Goal: Information Seeking & Learning: Check status

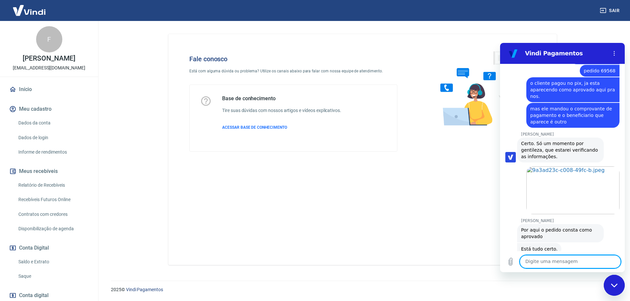
scroll to position [2115, 0]
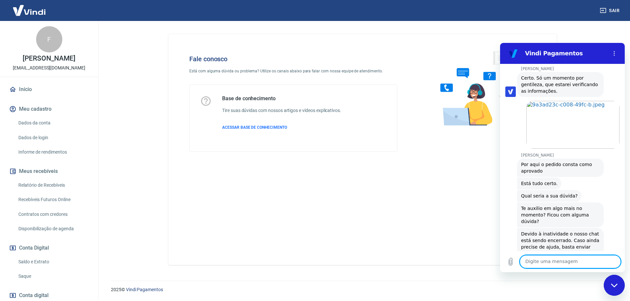
click at [435, 189] on div "Fale conosco Está com alguma dúvida ou problema? Utilize os canais abaixo para …" at bounding box center [362, 149] width 388 height 231
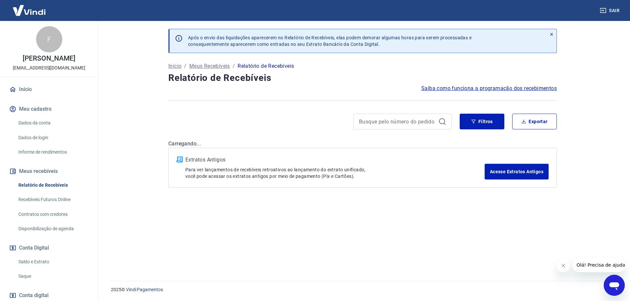
click at [39, 260] on link "Saldo e Extrato" at bounding box center [53, 261] width 74 height 13
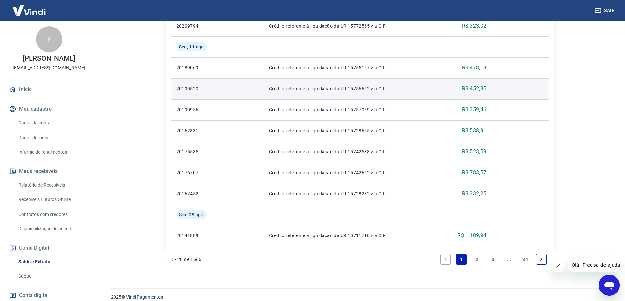
scroll to position [532, 0]
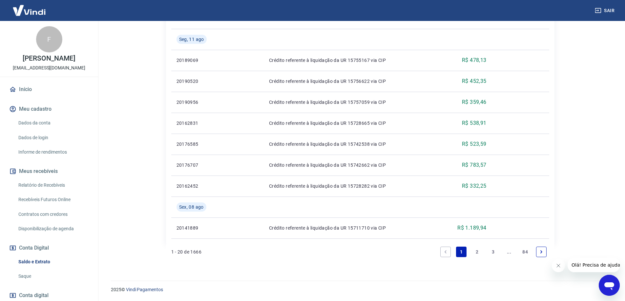
click at [476, 253] on link "2" at bounding box center [477, 252] width 10 height 10
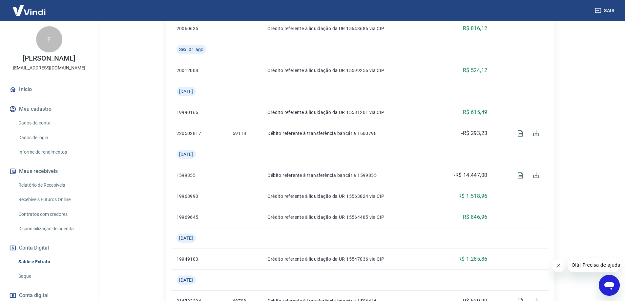
scroll to position [574, 0]
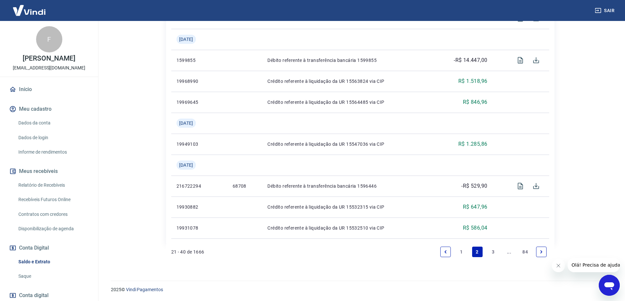
click at [460, 252] on link "1" at bounding box center [461, 252] width 10 height 10
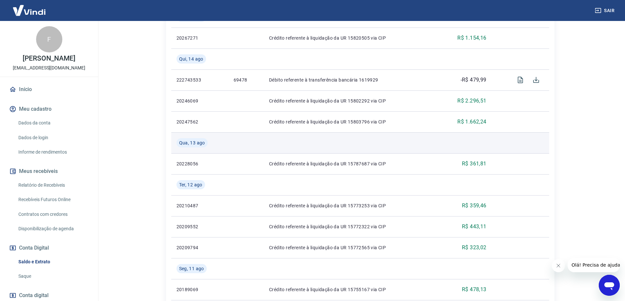
scroll to position [270, 0]
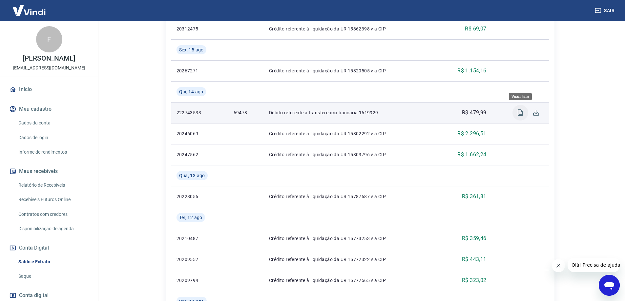
click at [518, 113] on icon "Visualizar" at bounding box center [520, 113] width 8 height 8
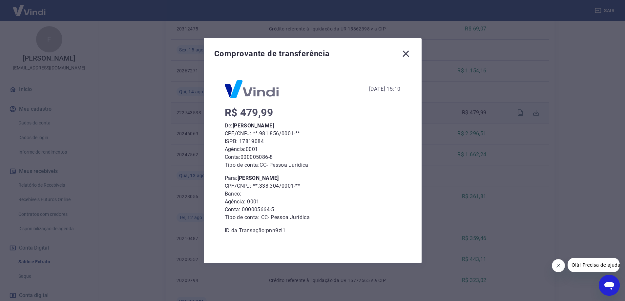
click at [406, 54] on icon at bounding box center [405, 54] width 10 height 10
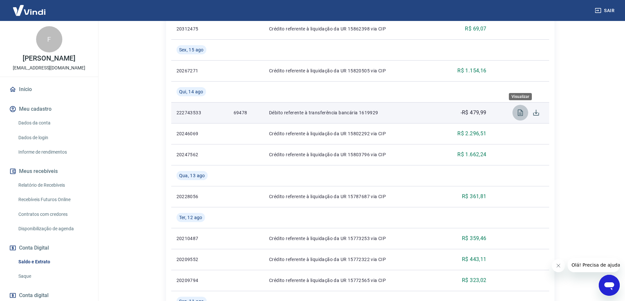
click at [521, 114] on icon "Visualizar" at bounding box center [519, 113] width 5 height 7
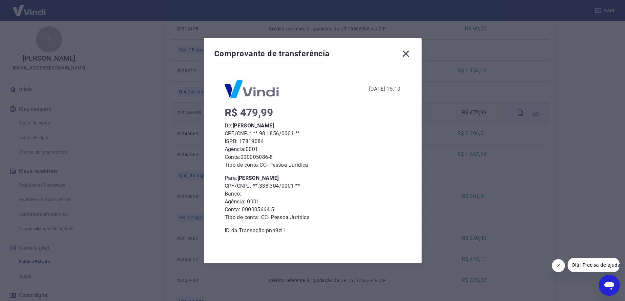
click at [408, 52] on icon at bounding box center [405, 54] width 10 height 10
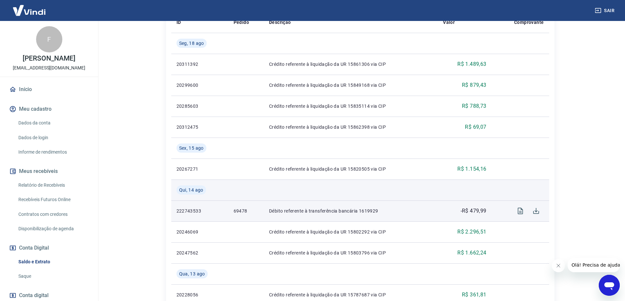
scroll to position [139, 0]
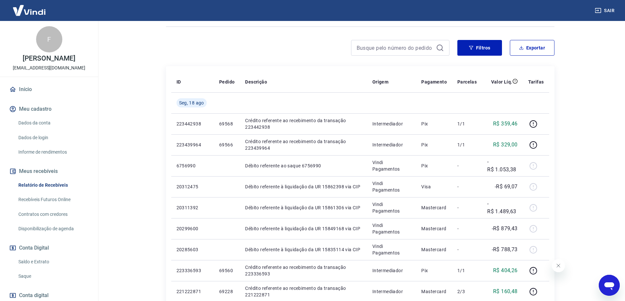
scroll to position [8, 0]
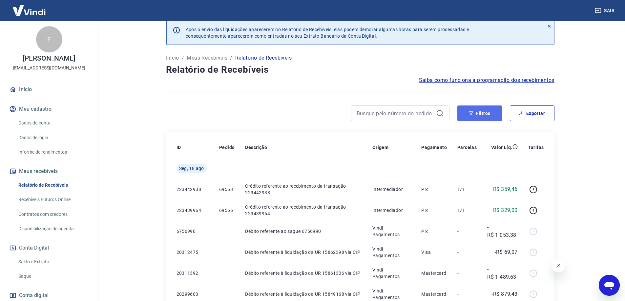
click at [469, 112] on icon "button" at bounding box center [471, 113] width 5 height 5
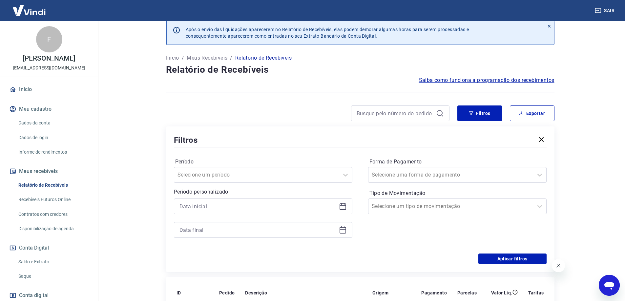
click at [343, 208] on icon at bounding box center [343, 207] width 8 height 8
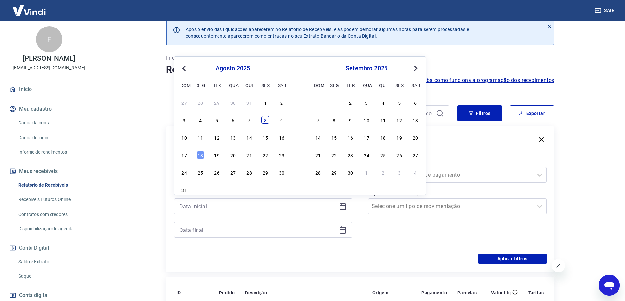
click at [266, 121] on div "8" at bounding box center [265, 120] width 8 height 8
click at [264, 119] on div at bounding box center [307, 114] width 283 height 16
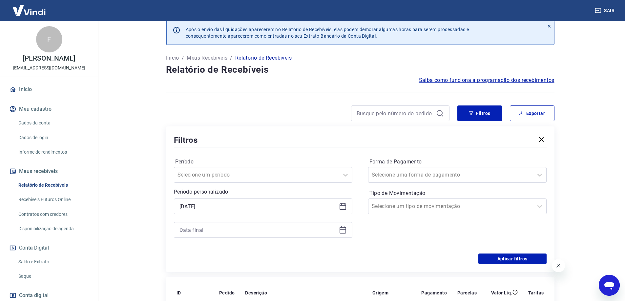
type input "08/08/2025"
click at [344, 230] on icon at bounding box center [343, 230] width 8 height 8
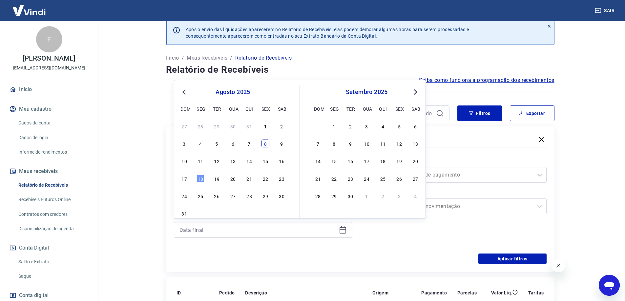
click at [266, 145] on div "8" at bounding box center [265, 144] width 8 height 8
click at [488, 262] on button "Aplicar filtros" at bounding box center [512, 259] width 68 height 10
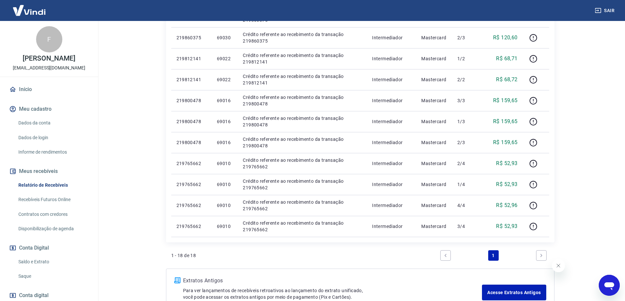
scroll to position [230, 0]
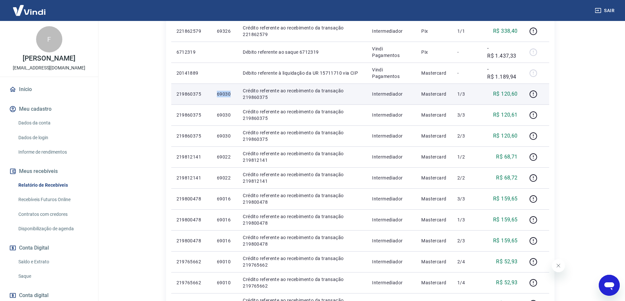
drag, startPoint x: 215, startPoint y: 94, endPoint x: 230, endPoint y: 94, distance: 15.4
click at [230, 94] on td "69030" at bounding box center [225, 94] width 26 height 21
copy p "69030"
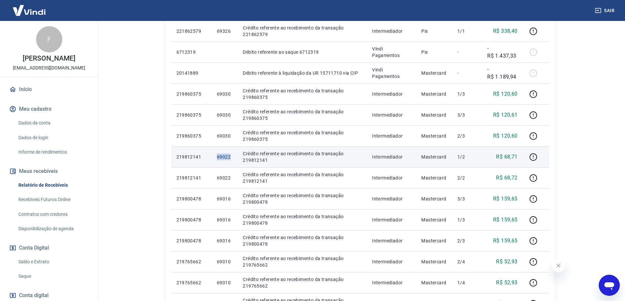
drag, startPoint x: 214, startPoint y: 160, endPoint x: 233, endPoint y: 162, distance: 19.1
click at [233, 162] on td "69022" at bounding box center [225, 157] width 26 height 21
copy p "69022"
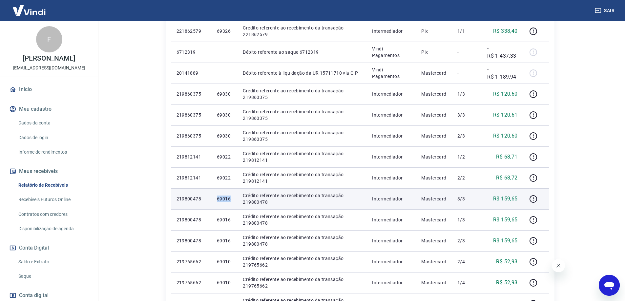
drag, startPoint x: 215, startPoint y: 198, endPoint x: 230, endPoint y: 200, distance: 14.5
click at [230, 200] on td "69016" at bounding box center [225, 199] width 26 height 21
copy p "69016"
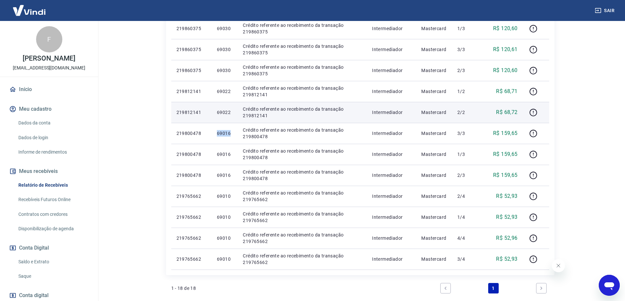
scroll to position [361, 0]
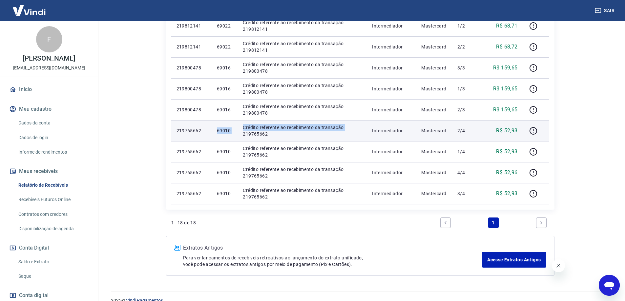
drag, startPoint x: 211, startPoint y: 129, endPoint x: 240, endPoint y: 131, distance: 29.3
click at [240, 131] on tr "219765662 69010 Crédito referente ao recebimento da transação 219765662 Interme…" at bounding box center [360, 130] width 378 height 21
click at [227, 131] on p "69010" at bounding box center [224, 131] width 15 height 7
drag, startPoint x: 211, startPoint y: 132, endPoint x: 233, endPoint y: 132, distance: 23.0
click at [233, 132] on tr "219765662 69010 Crédito referente ao recebimento da transação 219765662 Interme…" at bounding box center [360, 130] width 378 height 21
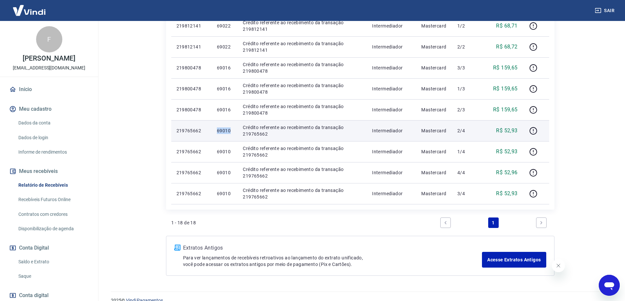
copy tr "69010"
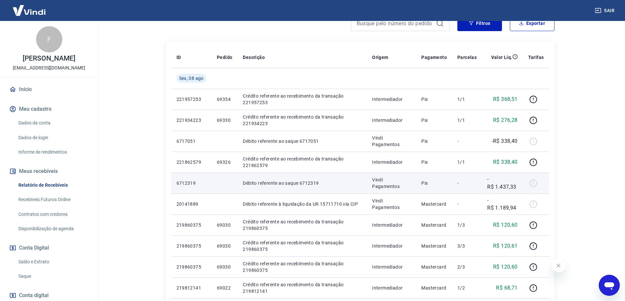
scroll to position [66, 0]
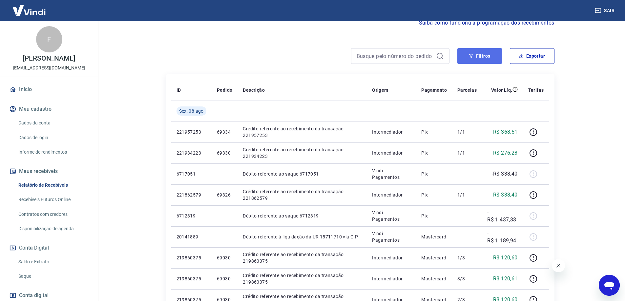
click at [492, 53] on button "Filtros" at bounding box center [479, 56] width 45 height 16
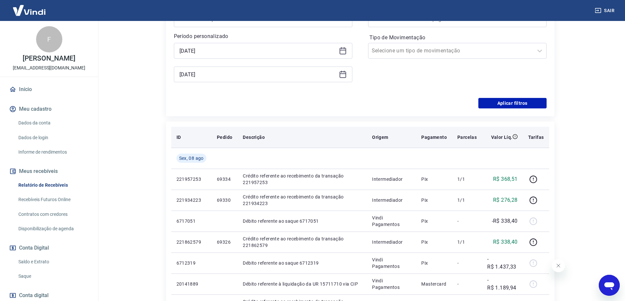
scroll to position [98, 0]
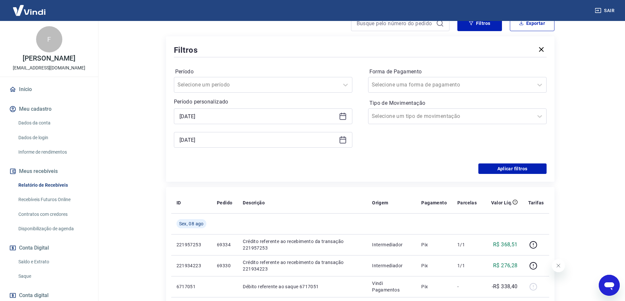
click at [340, 118] on icon at bounding box center [343, 116] width 8 height 8
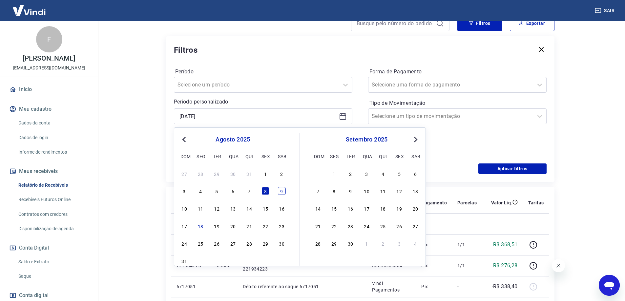
click at [280, 191] on div "9" at bounding box center [282, 191] width 8 height 8
type input "09/08/2025"
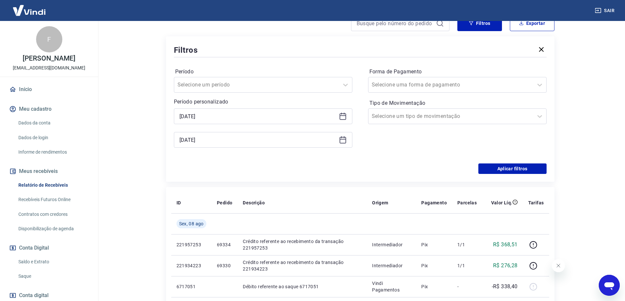
click at [343, 140] on icon at bounding box center [343, 140] width 8 height 8
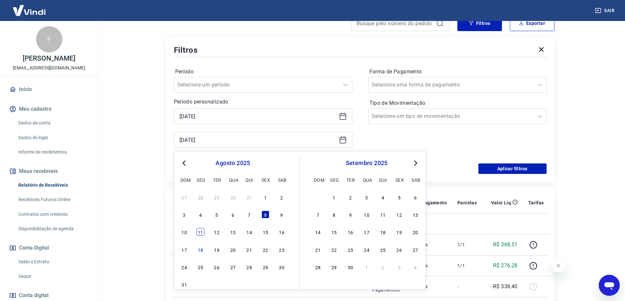
click at [201, 234] on div "11" at bounding box center [200, 232] width 8 height 8
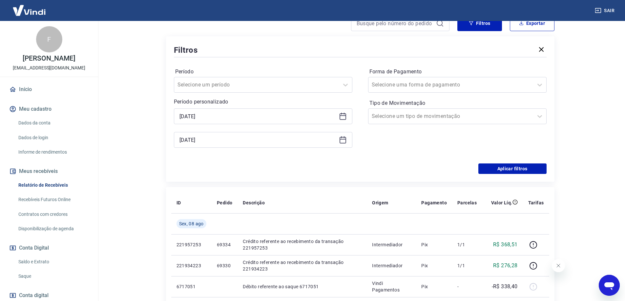
type input "11/08/2025"
click at [513, 168] on button "Aplicar filtros" at bounding box center [512, 169] width 68 height 10
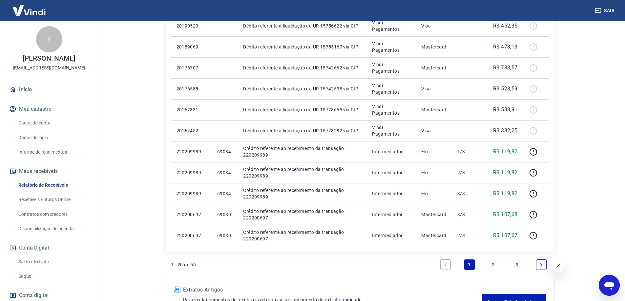
scroll to position [394, 0]
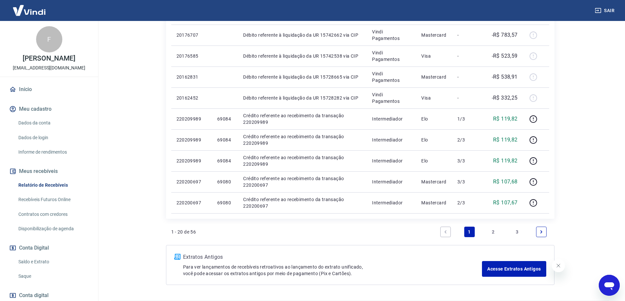
click at [517, 235] on link "3" at bounding box center [517, 232] width 10 height 10
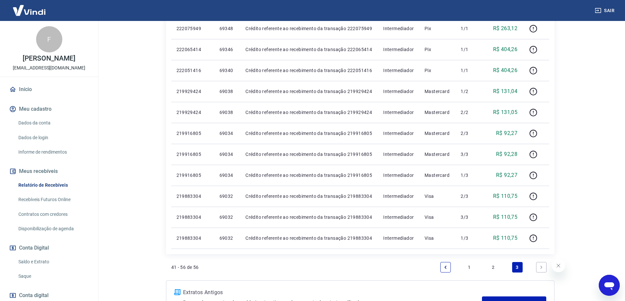
scroll to position [262, 0]
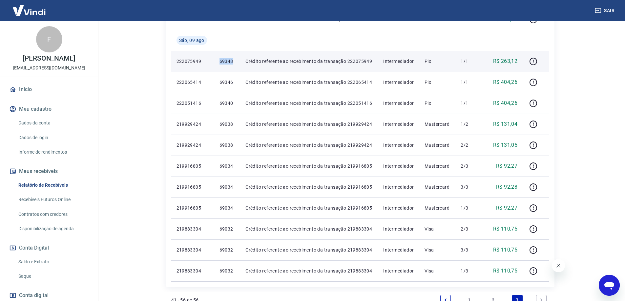
drag, startPoint x: 215, startPoint y: 62, endPoint x: 233, endPoint y: 65, distance: 18.5
click at [233, 65] on td "69348" at bounding box center [227, 61] width 26 height 21
copy p "69348"
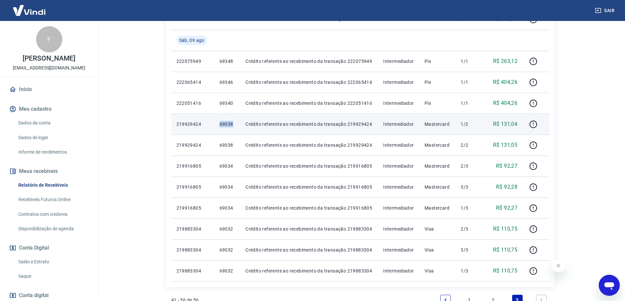
drag, startPoint x: 216, startPoint y: 126, endPoint x: 232, endPoint y: 128, distance: 16.5
click at [232, 128] on td "69038" at bounding box center [227, 124] width 26 height 21
copy p "69038"
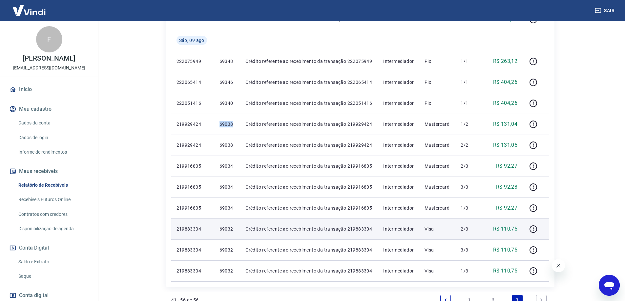
scroll to position [328, 0]
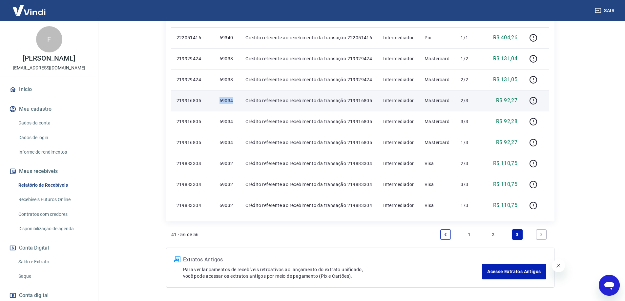
drag, startPoint x: 216, startPoint y: 102, endPoint x: 233, endPoint y: 103, distance: 17.1
click at [234, 103] on td "69034" at bounding box center [227, 100] width 26 height 21
copy p "69034"
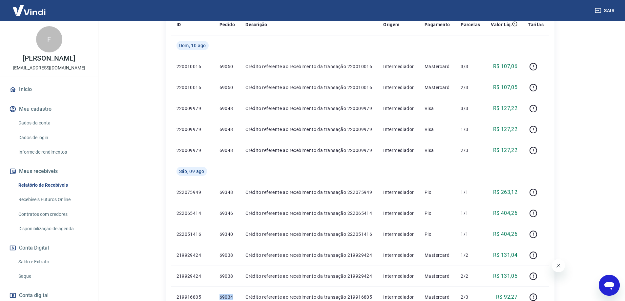
scroll to position [98, 0]
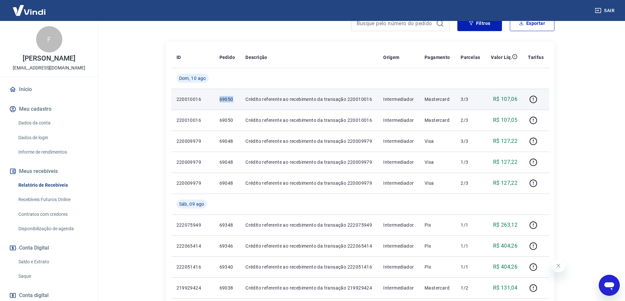
drag, startPoint x: 216, startPoint y: 101, endPoint x: 235, endPoint y: 101, distance: 19.4
click at [235, 101] on td "69050" at bounding box center [227, 99] width 26 height 21
copy p "69050"
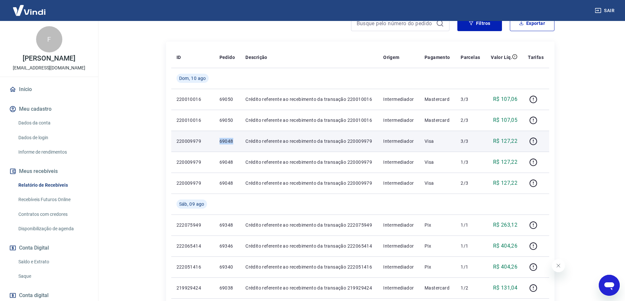
drag, startPoint x: 216, startPoint y: 141, endPoint x: 234, endPoint y: 141, distance: 17.7
click at [234, 141] on td "69048" at bounding box center [227, 141] width 26 height 21
copy p "69048"
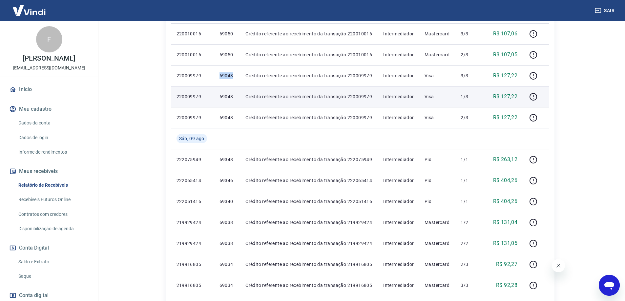
scroll to position [131, 0]
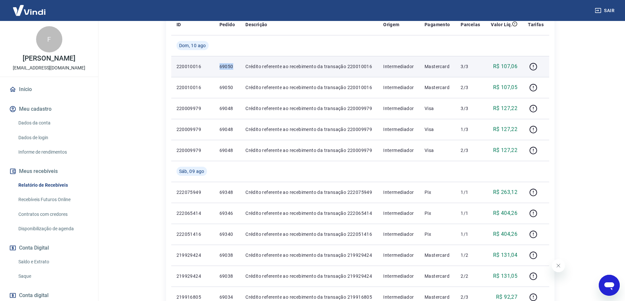
drag, startPoint x: 217, startPoint y: 67, endPoint x: 233, endPoint y: 69, distance: 16.2
click at [233, 69] on td "69050" at bounding box center [227, 66] width 26 height 21
copy p "69050"
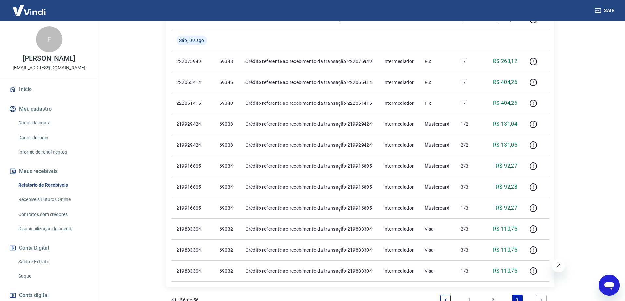
scroll to position [351, 0]
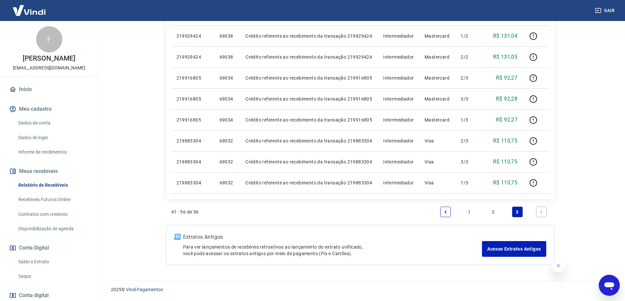
click at [494, 213] on link "2" at bounding box center [493, 212] width 10 height 10
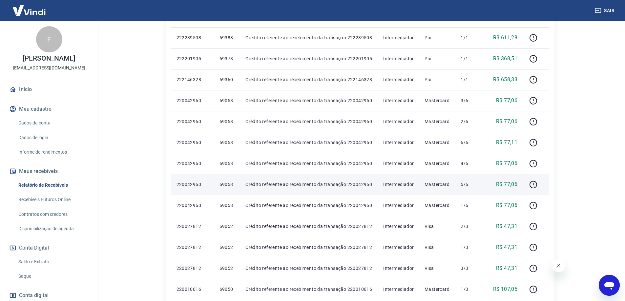
scroll to position [295, 0]
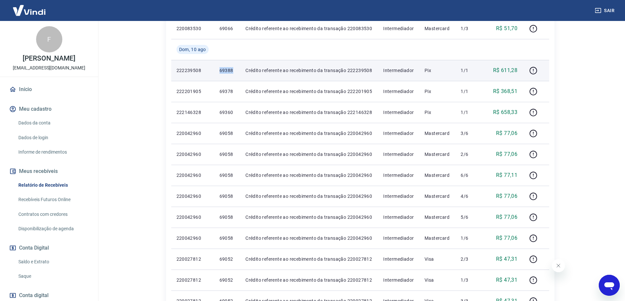
drag, startPoint x: 216, startPoint y: 73, endPoint x: 233, endPoint y: 71, distance: 17.1
click at [233, 71] on td "69388" at bounding box center [227, 70] width 26 height 21
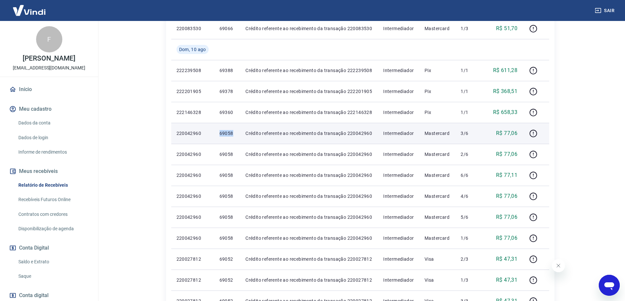
drag, startPoint x: 219, startPoint y: 133, endPoint x: 234, endPoint y: 135, distance: 14.9
click at [234, 135] on p "69058" at bounding box center [227, 133] width 16 height 7
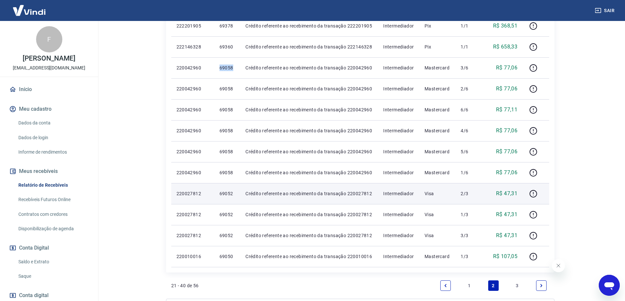
scroll to position [394, 0]
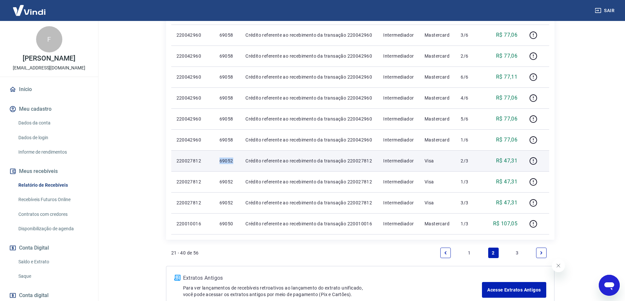
drag, startPoint x: 212, startPoint y: 165, endPoint x: 235, endPoint y: 166, distance: 23.0
click at [235, 166] on tr "220027812 69052 Crédito referente ao recebimento da transação 220027812 Interme…" at bounding box center [360, 161] width 378 height 21
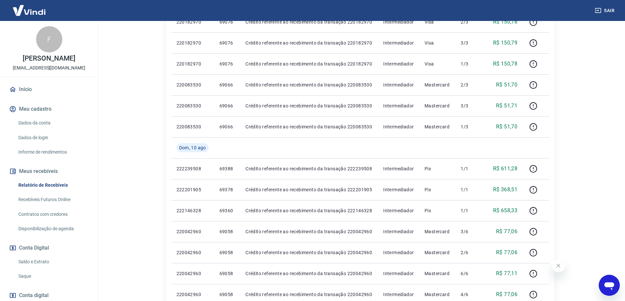
scroll to position [131, 0]
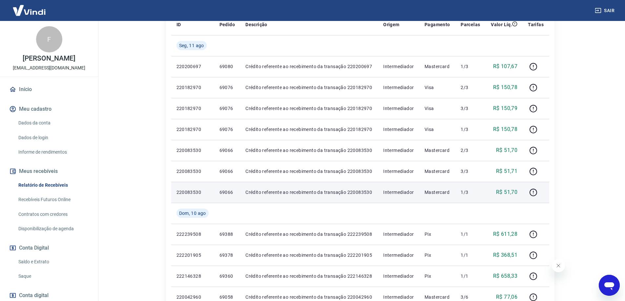
click at [217, 193] on td "69066" at bounding box center [227, 192] width 26 height 21
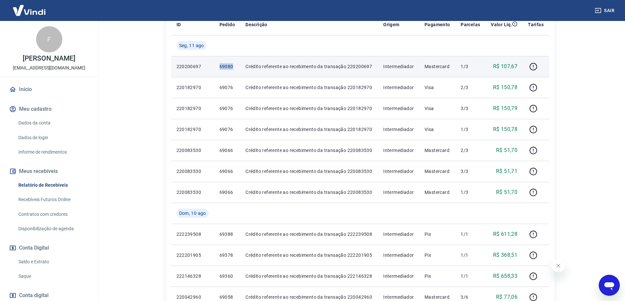
drag, startPoint x: 214, startPoint y: 67, endPoint x: 233, endPoint y: 67, distance: 18.7
click at [233, 67] on td "69080" at bounding box center [227, 66] width 26 height 21
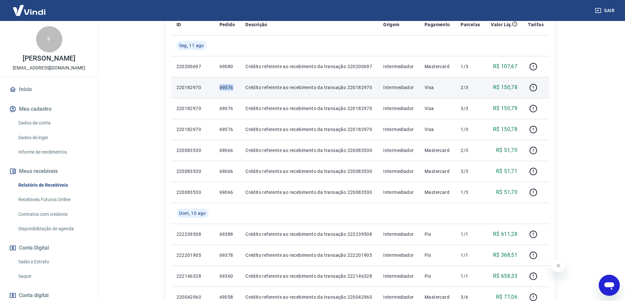
drag, startPoint x: 217, startPoint y: 90, endPoint x: 235, endPoint y: 89, distance: 17.4
click at [235, 89] on td "69076" at bounding box center [227, 87] width 26 height 21
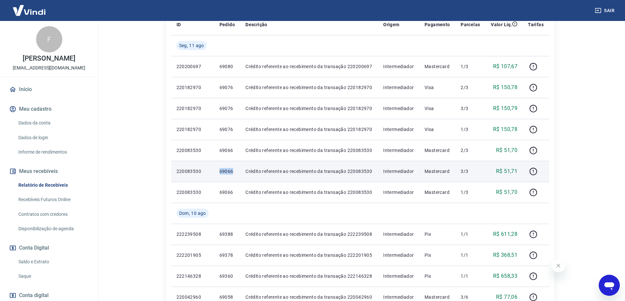
drag, startPoint x: 215, startPoint y: 171, endPoint x: 234, endPoint y: 171, distance: 19.4
click at [234, 171] on td "69066" at bounding box center [227, 171] width 26 height 21
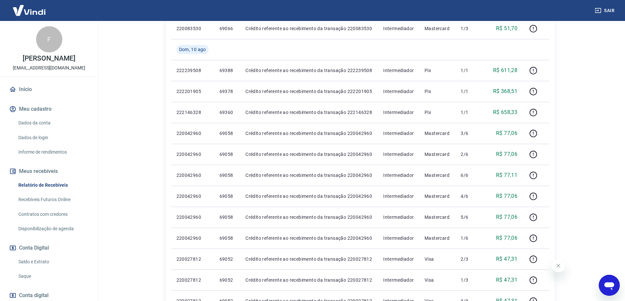
scroll to position [434, 0]
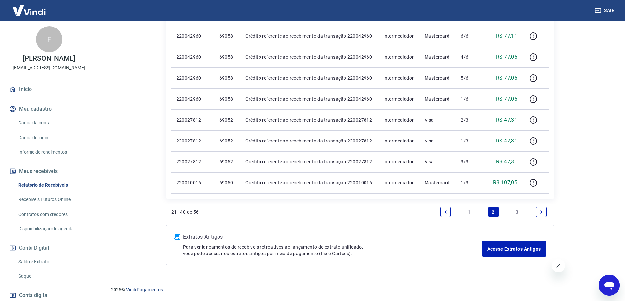
click at [466, 215] on link "1" at bounding box center [469, 212] width 10 height 10
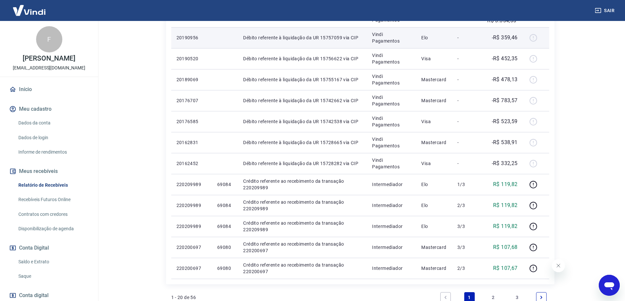
scroll to position [414, 0]
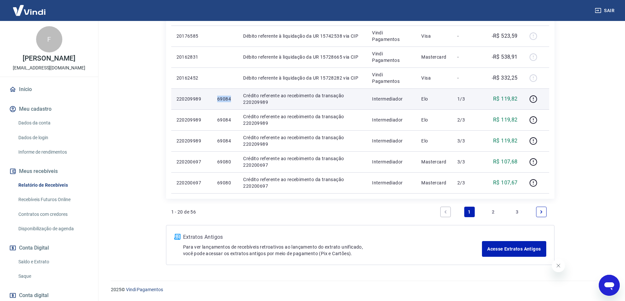
drag, startPoint x: 212, startPoint y: 102, endPoint x: 232, endPoint y: 102, distance: 19.7
click at [232, 102] on td "69084" at bounding box center [225, 99] width 26 height 21
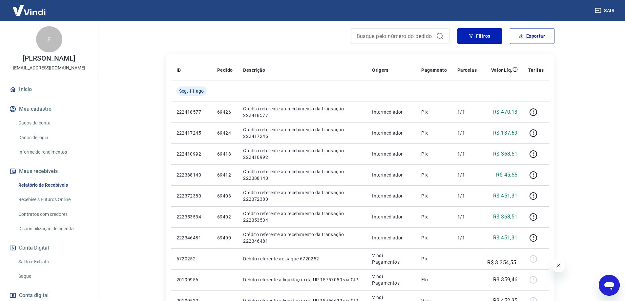
scroll to position [53, 0]
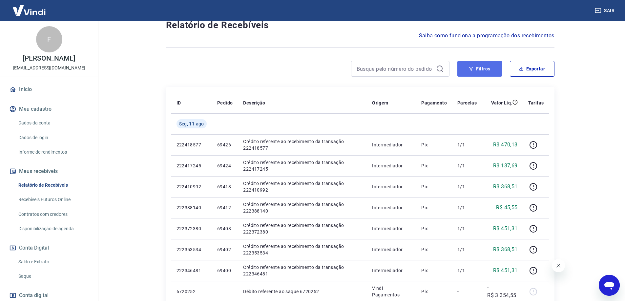
click at [481, 71] on button "Filtros" at bounding box center [479, 69] width 45 height 16
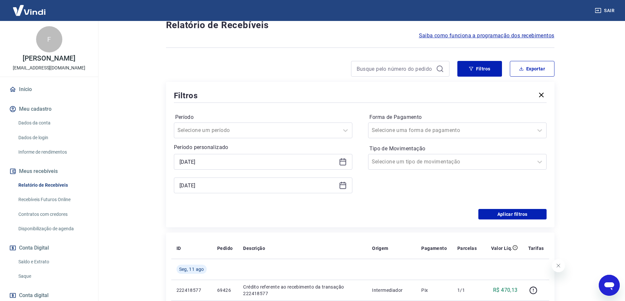
click at [342, 162] on icon at bounding box center [343, 162] width 8 height 8
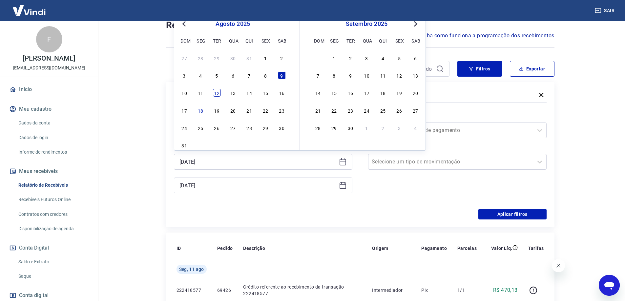
click at [216, 95] on div "12" at bounding box center [217, 93] width 8 height 8
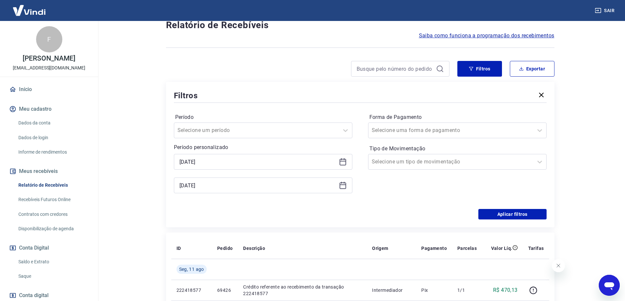
type input "12/08/2025"
click at [342, 184] on icon at bounding box center [343, 186] width 8 height 8
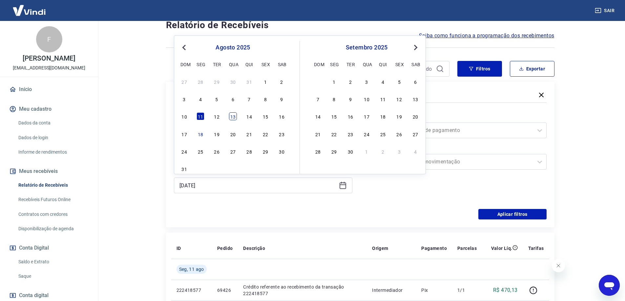
click at [232, 118] on div "13" at bounding box center [233, 116] width 8 height 8
type input "13/08/2025"
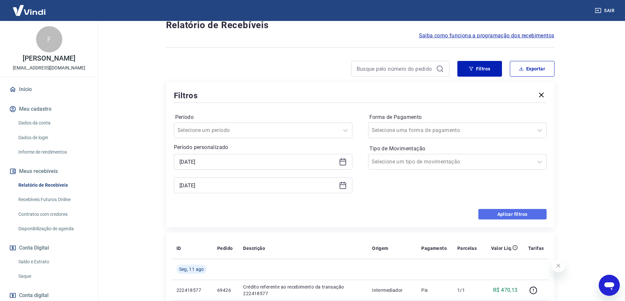
click at [514, 217] on button "Aplicar filtros" at bounding box center [512, 214] width 68 height 10
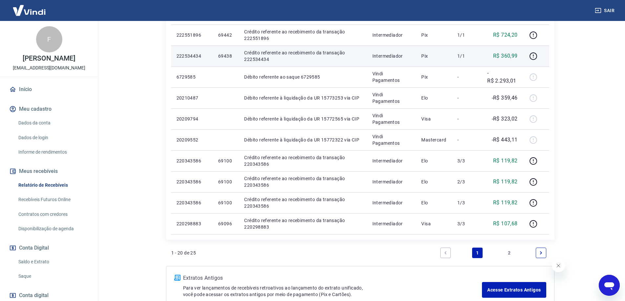
scroll to position [434, 0]
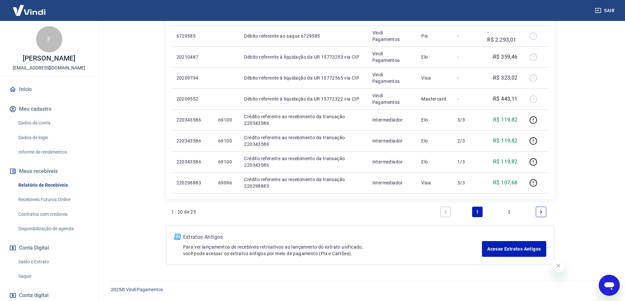
click at [508, 211] on link "2" at bounding box center [509, 212] width 10 height 10
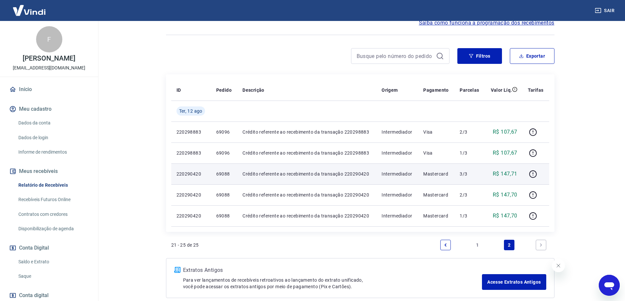
scroll to position [99, 0]
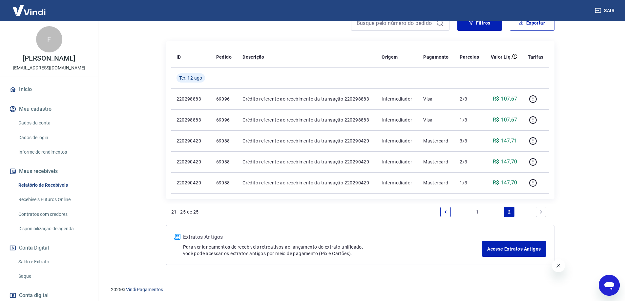
click at [475, 211] on link "1" at bounding box center [477, 212] width 10 height 10
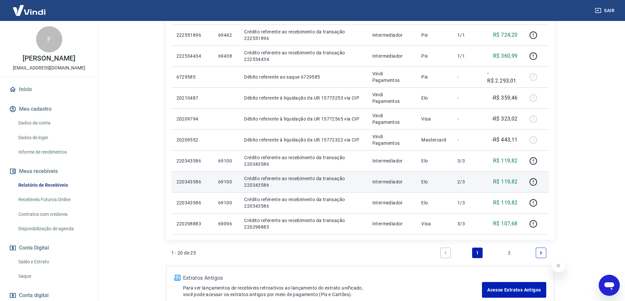
scroll to position [426, 0]
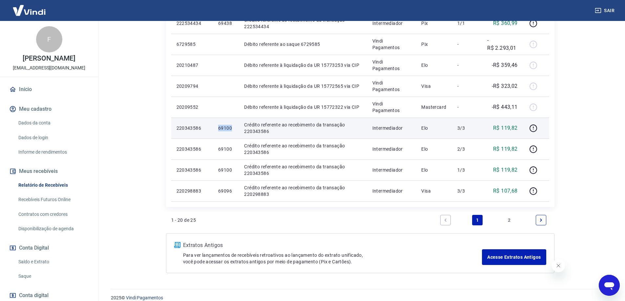
drag, startPoint x: 213, startPoint y: 127, endPoint x: 231, endPoint y: 129, distance: 17.1
click at [231, 129] on td "69100" at bounding box center [226, 128] width 26 height 21
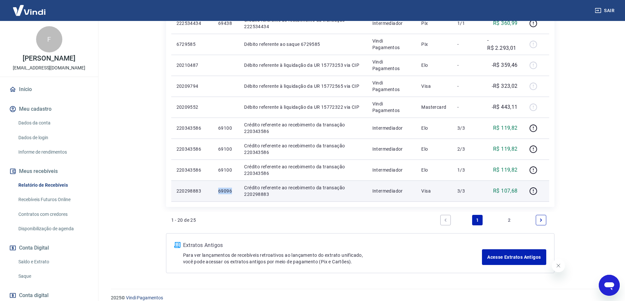
drag, startPoint x: 216, startPoint y: 195, endPoint x: 231, endPoint y: 193, distance: 14.5
click at [231, 193] on td "69096" at bounding box center [226, 191] width 26 height 21
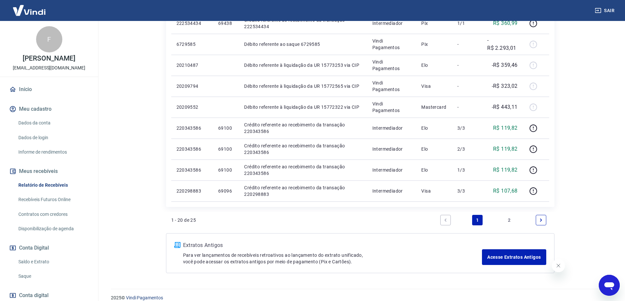
click at [509, 219] on link "2" at bounding box center [509, 220] width 10 height 10
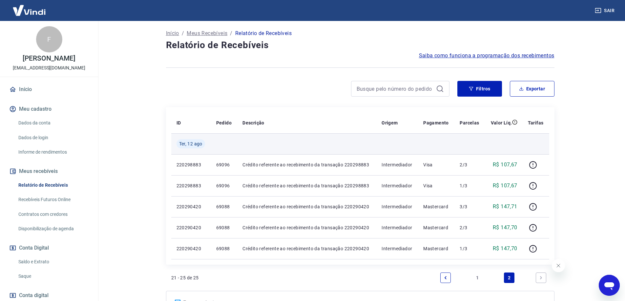
scroll to position [66, 0]
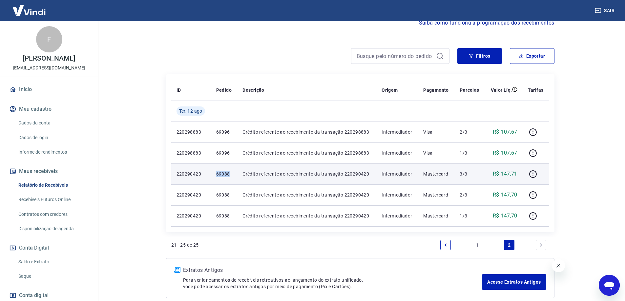
drag, startPoint x: 213, startPoint y: 173, endPoint x: 230, endPoint y: 173, distance: 16.4
click at [230, 173] on td "69088" at bounding box center [224, 174] width 27 height 21
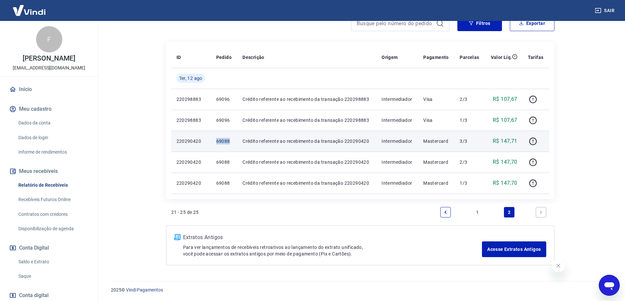
scroll to position [99, 0]
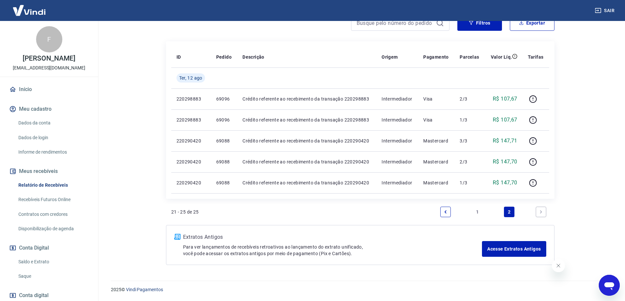
click at [478, 212] on link "1" at bounding box center [477, 212] width 10 height 10
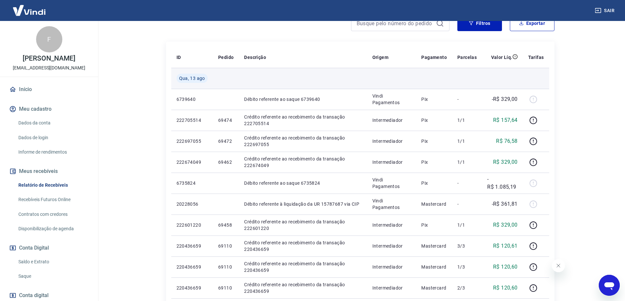
scroll to position [131, 0]
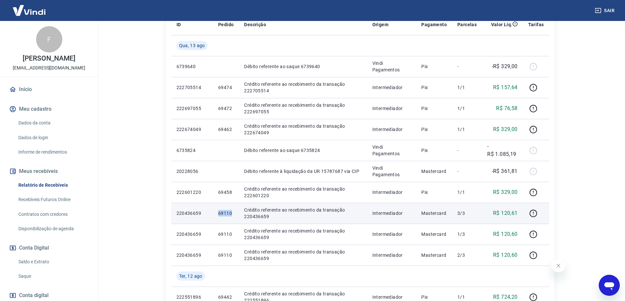
drag, startPoint x: 215, startPoint y: 216, endPoint x: 232, endPoint y: 216, distance: 17.7
click at [232, 216] on td "69110" at bounding box center [226, 213] width 26 height 21
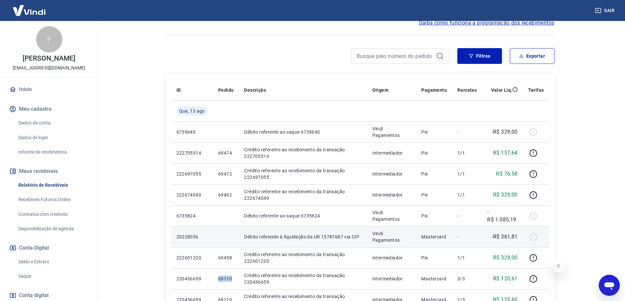
scroll to position [0, 0]
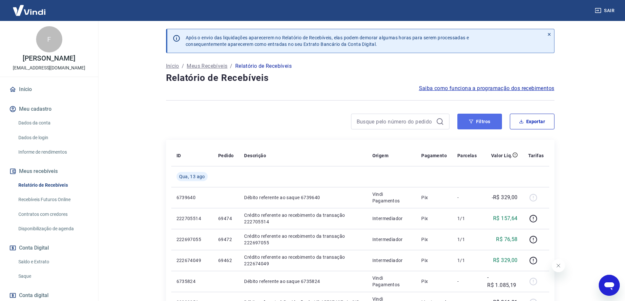
click at [486, 121] on button "Filtros" at bounding box center [479, 122] width 45 height 16
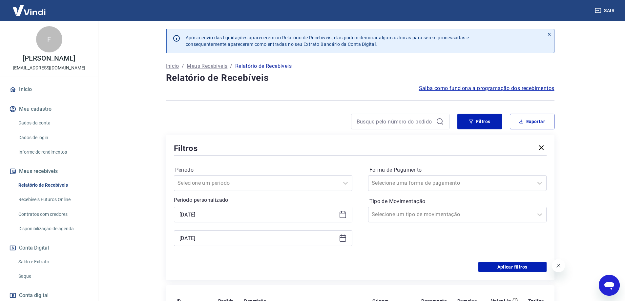
click at [341, 219] on div "12/08/2025" at bounding box center [263, 215] width 178 height 16
click at [340, 216] on icon at bounding box center [343, 215] width 8 height 8
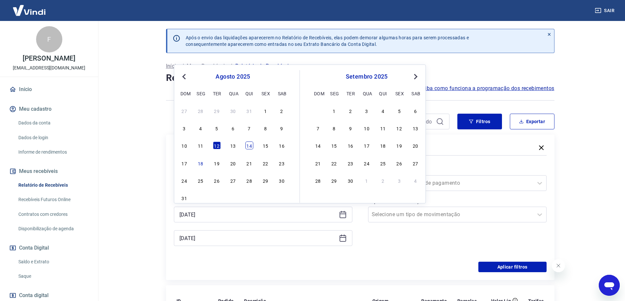
click at [247, 147] on div "14" at bounding box center [249, 146] width 8 height 8
type input "14/08/2025"
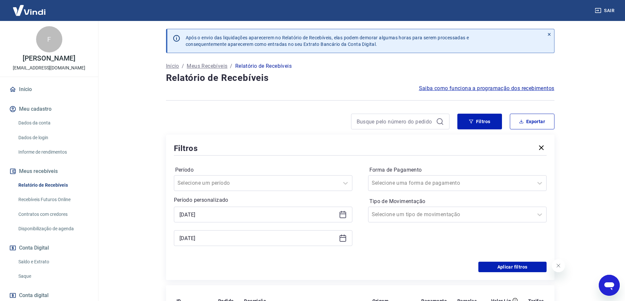
click at [341, 237] on icon at bounding box center [343, 238] width 8 height 8
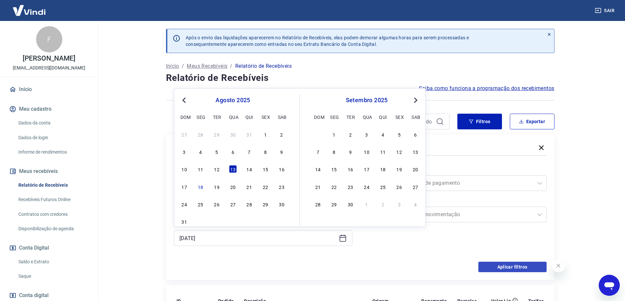
drag, startPoint x: 263, startPoint y: 168, endPoint x: 508, endPoint y: 265, distance: 263.2
click at [263, 168] on div "15" at bounding box center [265, 169] width 8 height 8
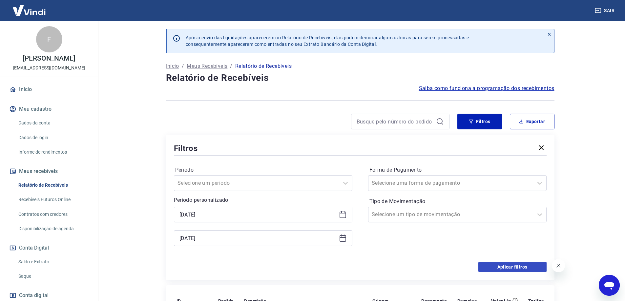
type input "15/08/2025"
click at [508, 267] on button "Aplicar filtros" at bounding box center [512, 267] width 68 height 10
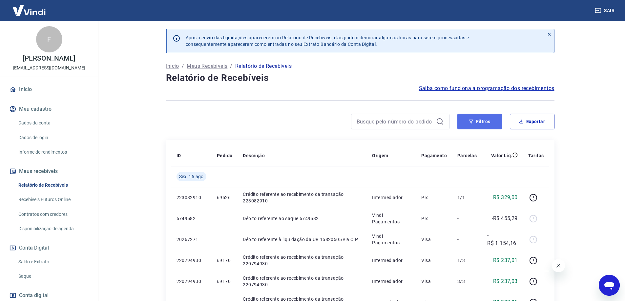
click at [482, 120] on button "Filtros" at bounding box center [479, 122] width 45 height 16
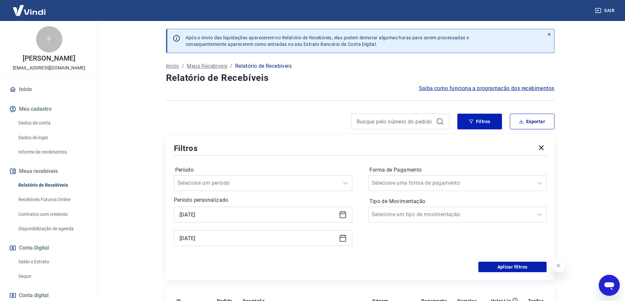
click at [345, 236] on icon at bounding box center [342, 238] width 7 height 7
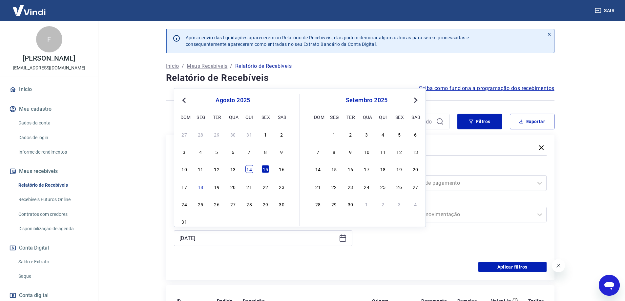
click at [247, 170] on div "14" at bounding box center [249, 169] width 8 height 8
click at [499, 266] on button "Aplicar filtros" at bounding box center [512, 267] width 68 height 10
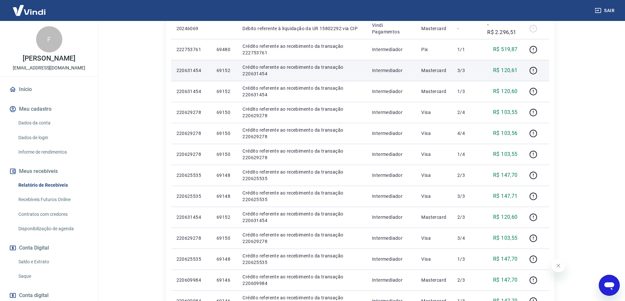
scroll to position [262, 0]
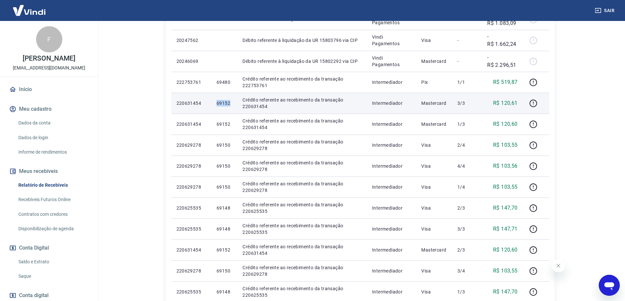
drag, startPoint x: 207, startPoint y: 104, endPoint x: 231, endPoint y: 105, distance: 23.6
click at [231, 105] on tr "220631454 69152 Crédito referente ao recebimento da transação 220631454 Interme…" at bounding box center [360, 103] width 378 height 21
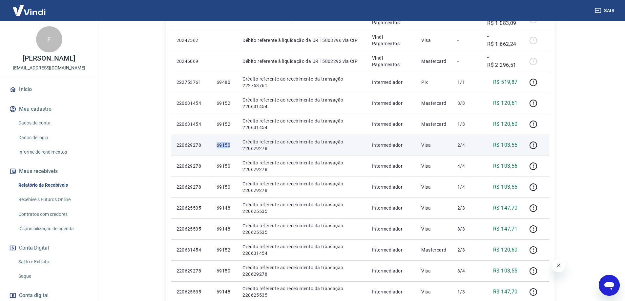
drag, startPoint x: 212, startPoint y: 147, endPoint x: 231, endPoint y: 150, distance: 19.9
click at [231, 150] on td "69150" at bounding box center [224, 145] width 26 height 21
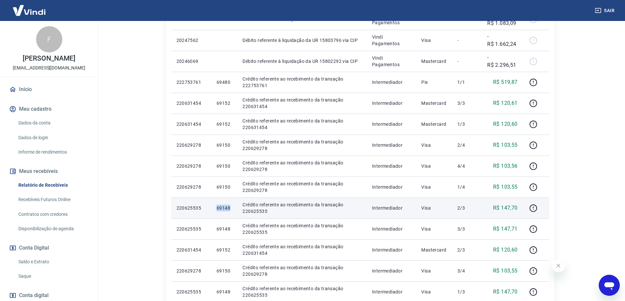
drag, startPoint x: 215, startPoint y: 210, endPoint x: 230, endPoint y: 210, distance: 15.1
click at [230, 210] on td "69148" at bounding box center [224, 208] width 26 height 21
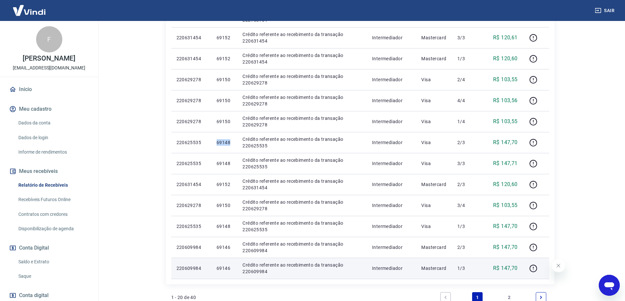
scroll to position [361, 0]
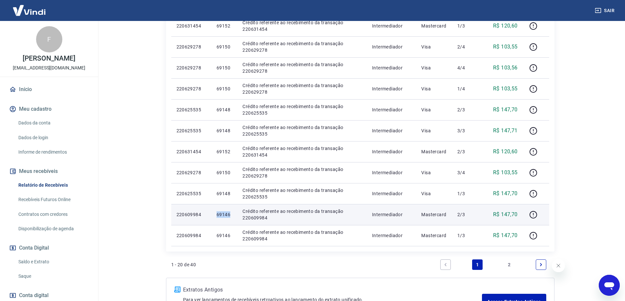
drag, startPoint x: 214, startPoint y: 217, endPoint x: 231, endPoint y: 217, distance: 17.1
click at [231, 217] on td "69146" at bounding box center [224, 214] width 26 height 21
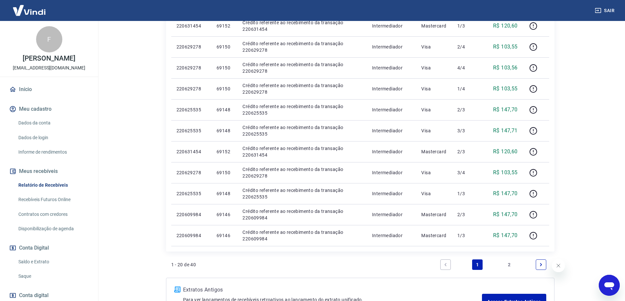
click at [510, 264] on link "2" at bounding box center [509, 265] width 10 height 10
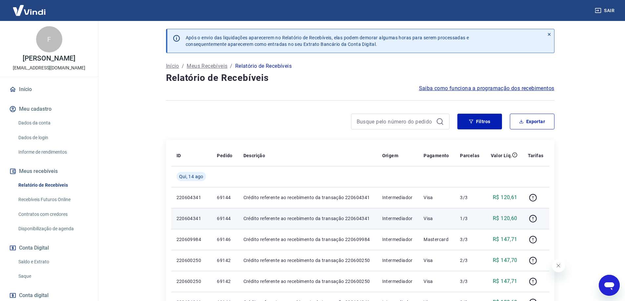
scroll to position [33, 0]
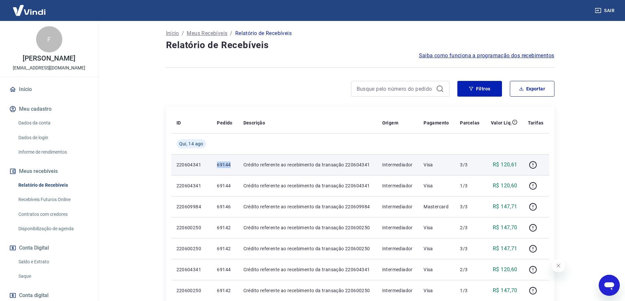
drag, startPoint x: 212, startPoint y: 166, endPoint x: 231, endPoint y: 166, distance: 18.7
click at [231, 166] on td "69144" at bounding box center [225, 164] width 26 height 21
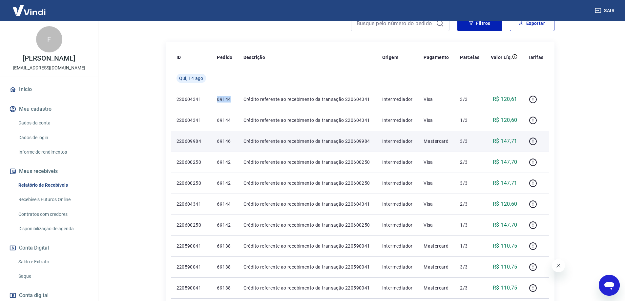
scroll to position [131, 0]
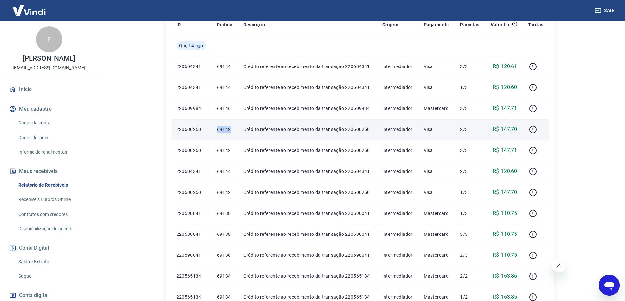
drag, startPoint x: 214, startPoint y: 132, endPoint x: 232, endPoint y: 132, distance: 17.7
click at [232, 132] on td "69142" at bounding box center [225, 129] width 26 height 21
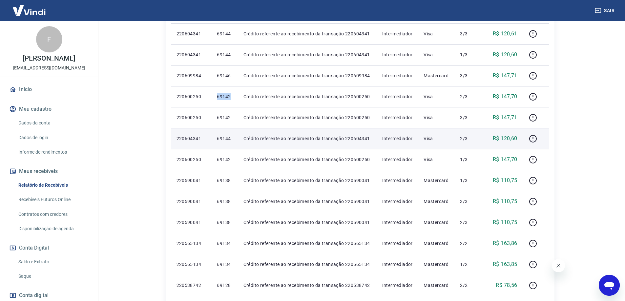
scroll to position [197, 0]
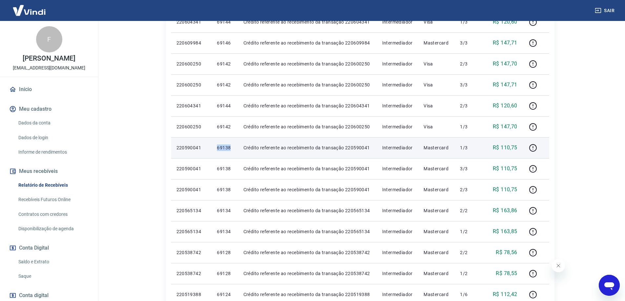
drag, startPoint x: 214, startPoint y: 153, endPoint x: 232, endPoint y: 153, distance: 18.4
click at [232, 153] on td "69138" at bounding box center [225, 147] width 26 height 21
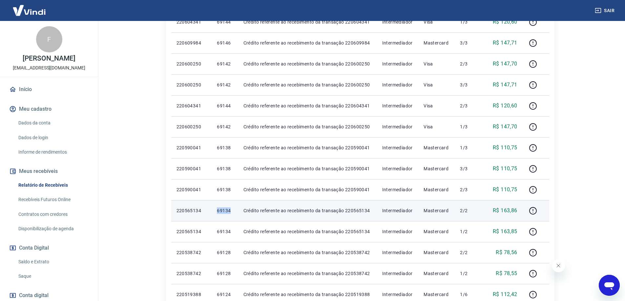
drag, startPoint x: 214, startPoint y: 213, endPoint x: 230, endPoint y: 212, distance: 15.5
click at [230, 212] on td "69134" at bounding box center [225, 210] width 26 height 21
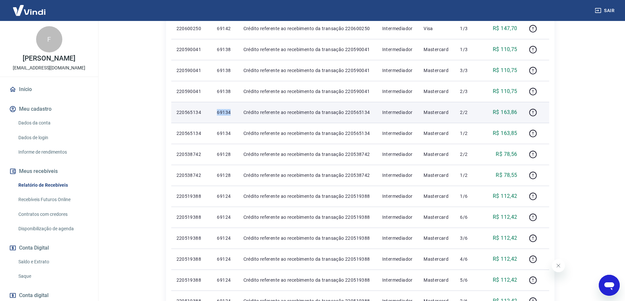
scroll to position [328, 0]
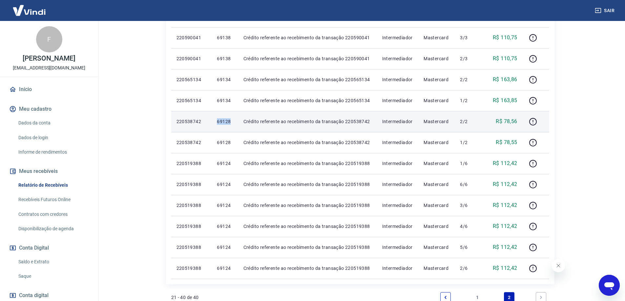
drag, startPoint x: 215, startPoint y: 124, endPoint x: 230, endPoint y: 124, distance: 14.8
click at [230, 124] on td "69128" at bounding box center [225, 121] width 26 height 21
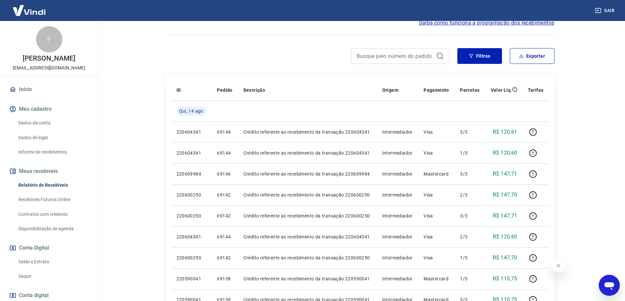
scroll to position [33, 0]
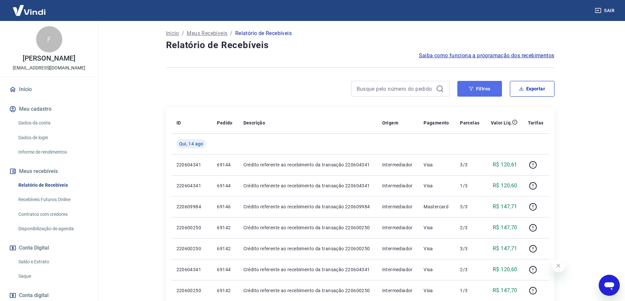
click at [484, 84] on button "Filtros" at bounding box center [479, 89] width 45 height 16
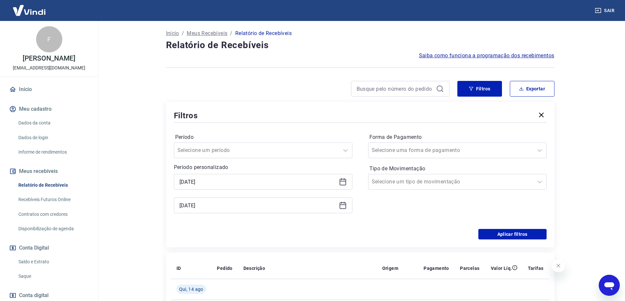
click at [341, 183] on icon at bounding box center [343, 182] width 8 height 8
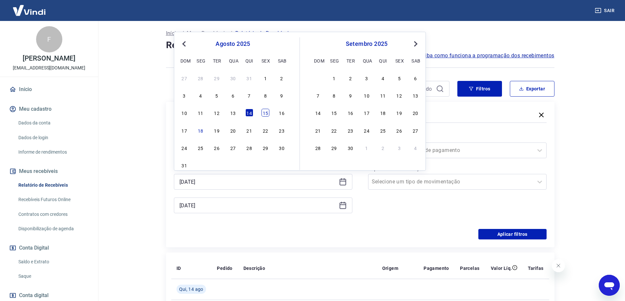
click at [268, 116] on div "15" at bounding box center [265, 113] width 8 height 8
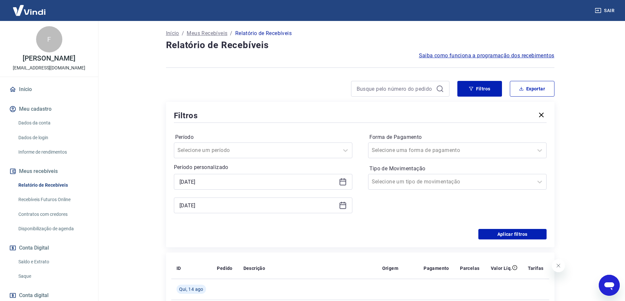
type input "15/08/2025"
click at [345, 209] on icon at bounding box center [342, 206] width 7 height 7
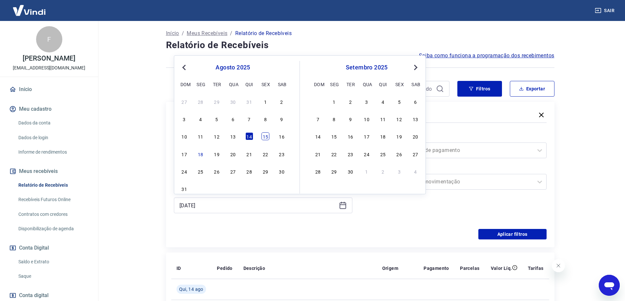
click at [264, 137] on div "15" at bounding box center [265, 136] width 8 height 8
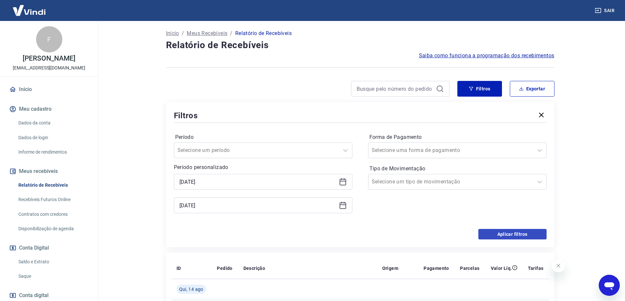
type input "15/08/2025"
click at [515, 237] on button "Aplicar filtros" at bounding box center [512, 234] width 68 height 10
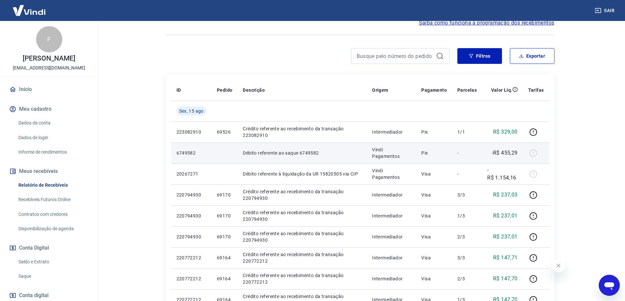
scroll to position [98, 0]
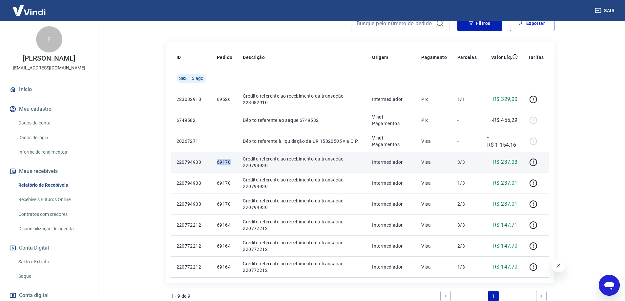
drag, startPoint x: 214, startPoint y: 165, endPoint x: 230, endPoint y: 167, distance: 16.6
click at [230, 167] on td "69170" at bounding box center [225, 162] width 26 height 21
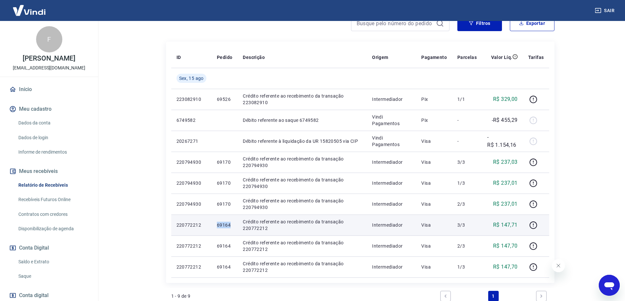
drag, startPoint x: 216, startPoint y: 228, endPoint x: 231, endPoint y: 229, distance: 15.5
click at [231, 229] on td "69164" at bounding box center [225, 225] width 26 height 21
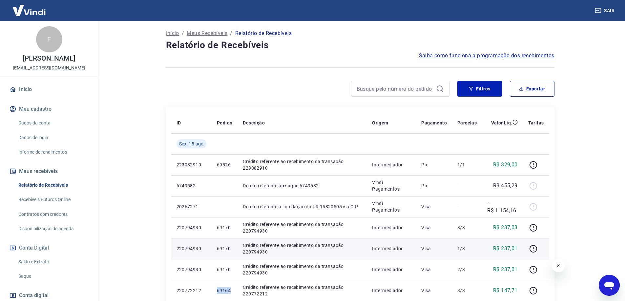
scroll to position [0, 0]
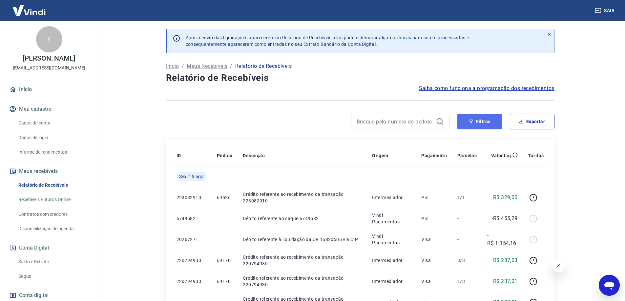
click at [474, 119] on button "Filtros" at bounding box center [479, 122] width 45 height 16
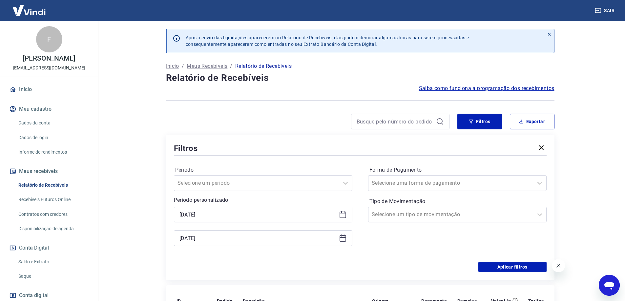
click at [342, 215] on icon at bounding box center [343, 215] width 8 height 8
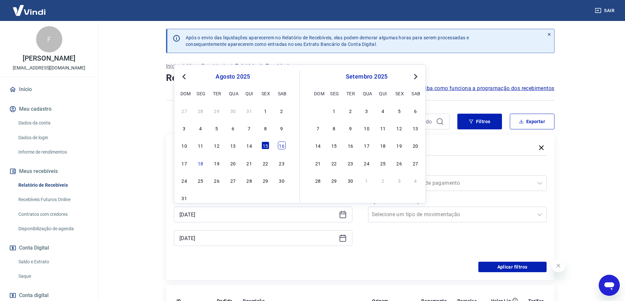
click at [282, 145] on div "16" at bounding box center [282, 146] width 8 height 8
type input "16/08/2025"
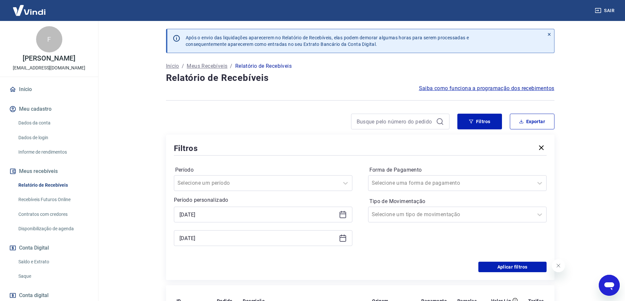
click at [344, 241] on icon at bounding box center [343, 238] width 8 height 8
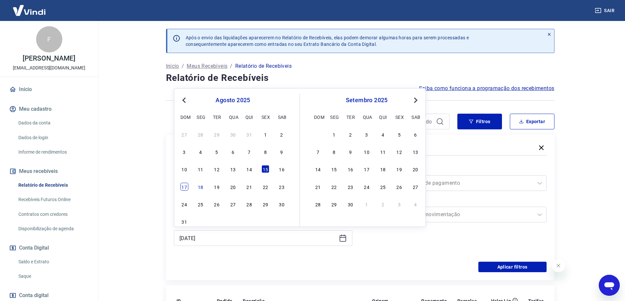
click at [182, 187] on div "17" at bounding box center [184, 187] width 8 height 8
type input "17/08/2025"
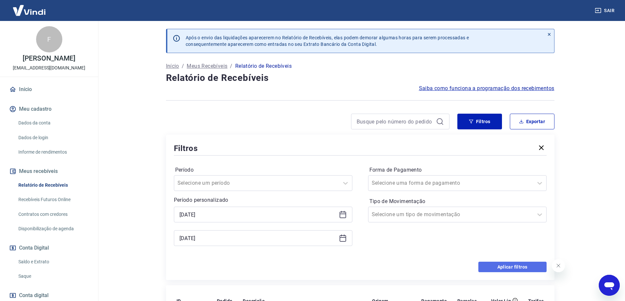
click at [518, 263] on button "Aplicar filtros" at bounding box center [512, 267] width 68 height 10
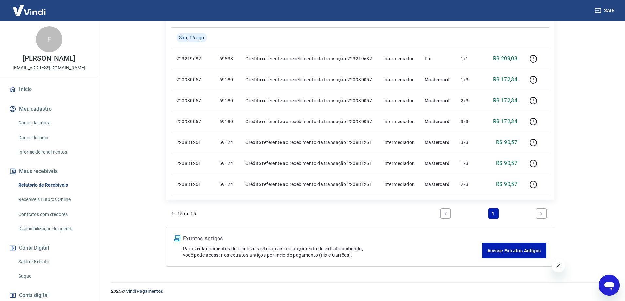
scroll to position [295, 0]
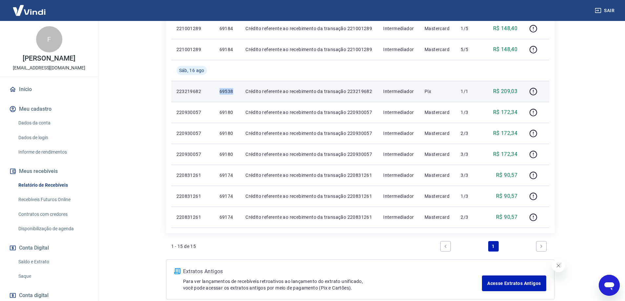
drag, startPoint x: 219, startPoint y: 91, endPoint x: 233, endPoint y: 91, distance: 14.8
click at [233, 91] on td "69538" at bounding box center [227, 91] width 26 height 21
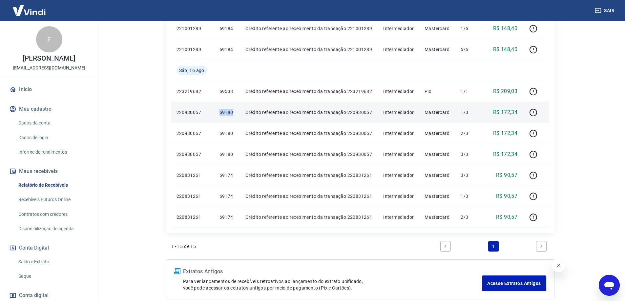
drag, startPoint x: 217, startPoint y: 112, endPoint x: 236, endPoint y: 114, distance: 18.4
click at [236, 114] on td "69180" at bounding box center [227, 112] width 26 height 21
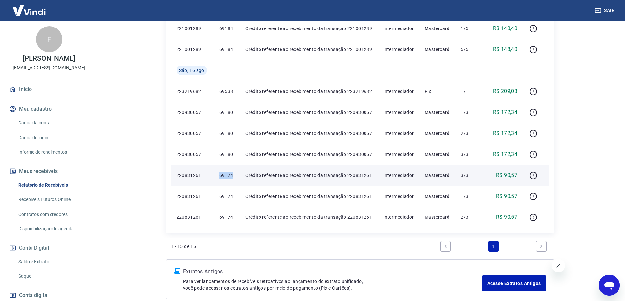
drag, startPoint x: 216, startPoint y: 177, endPoint x: 233, endPoint y: 177, distance: 16.7
click at [233, 177] on td "69174" at bounding box center [227, 175] width 26 height 21
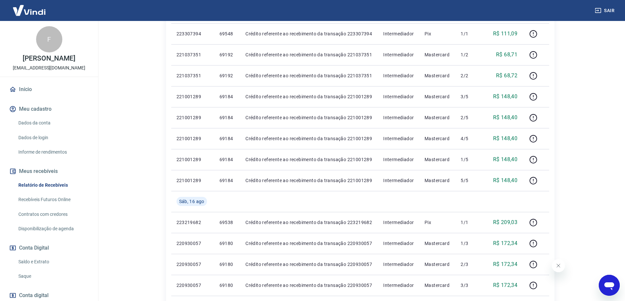
scroll to position [131, 0]
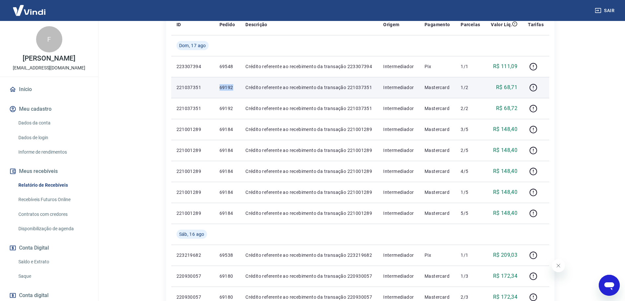
drag, startPoint x: 217, startPoint y: 88, endPoint x: 233, endPoint y: 88, distance: 15.7
click at [233, 88] on td "69192" at bounding box center [227, 87] width 26 height 21
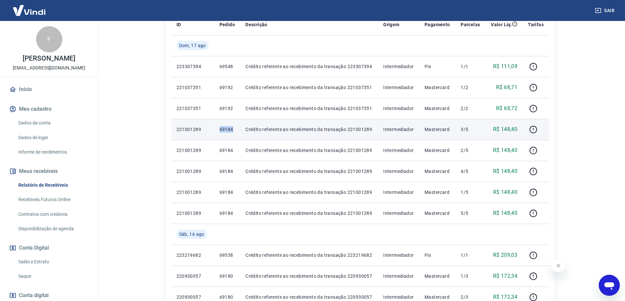
drag, startPoint x: 218, startPoint y: 133, endPoint x: 232, endPoint y: 135, distance: 14.5
click at [232, 135] on td "69184" at bounding box center [227, 129] width 26 height 21
